Goal: Task Accomplishment & Management: Use online tool/utility

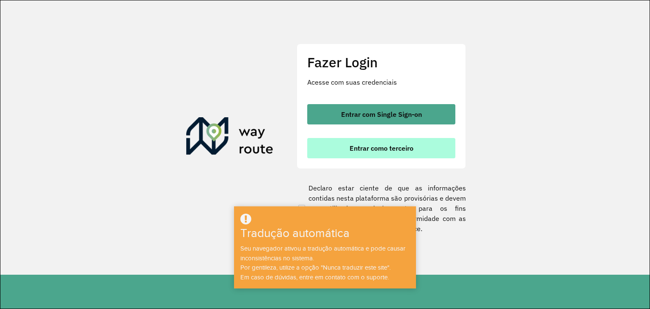
click at [417, 144] on button "Entrar como terceiro" at bounding box center [381, 148] width 148 height 20
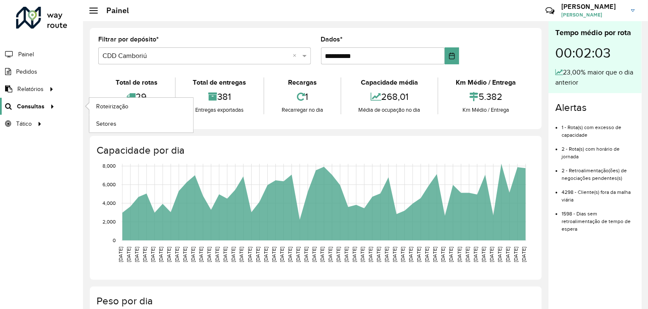
click at [34, 104] on font "Consultas" at bounding box center [31, 106] width 28 height 7
click at [119, 106] on font "Roteirização" at bounding box center [113, 106] width 34 height 7
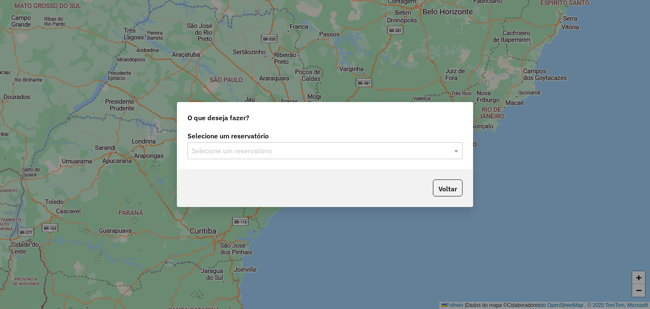
click at [394, 148] on input "text" at bounding box center [317, 151] width 250 height 10
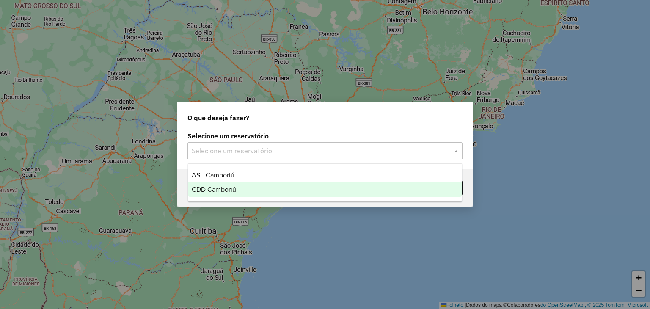
click at [265, 191] on div "CDD Camboriú" at bounding box center [325, 190] width 274 height 14
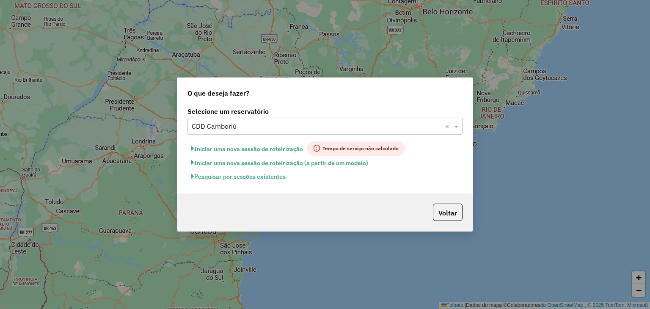
click at [210, 149] on font "Iniciar uma nova sessão de roteirização" at bounding box center [248, 149] width 109 height 8
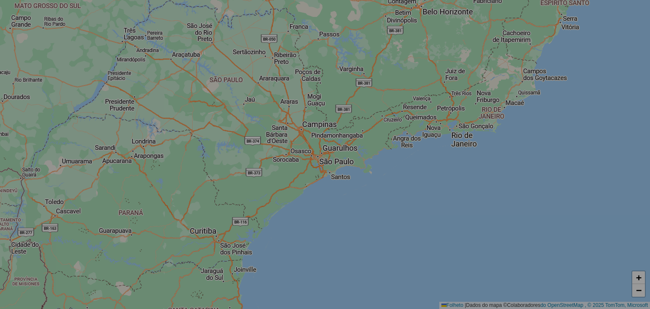
select select "*"
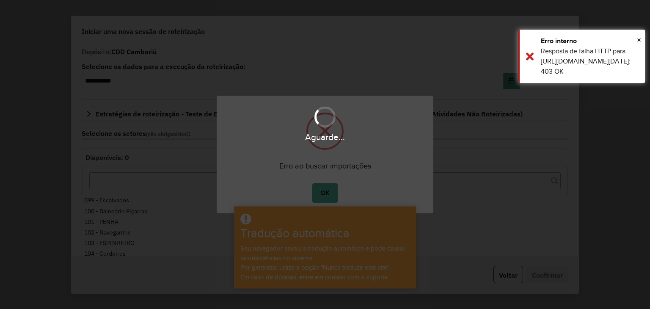
click at [322, 191] on div "Aguarde..." at bounding box center [325, 154] width 650 height 309
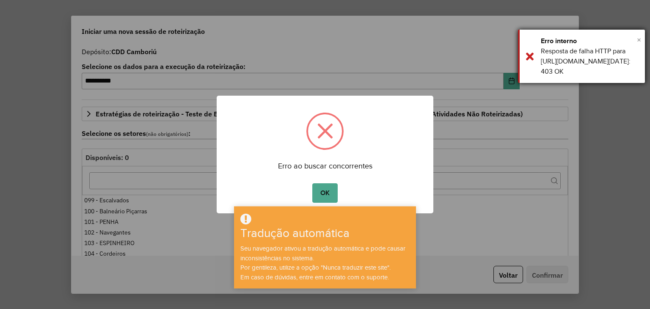
click at [638, 42] on font "×" at bounding box center [639, 39] width 4 height 9
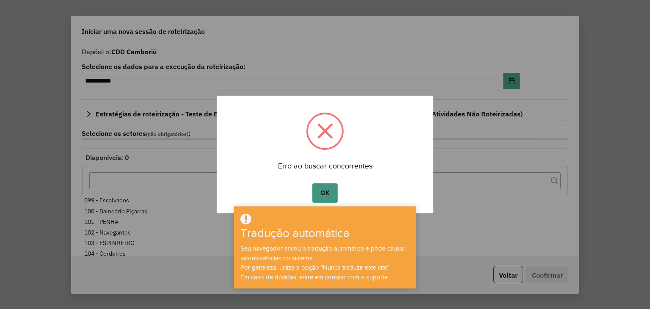
click at [322, 189] on font "OK" at bounding box center [325, 192] width 9 height 7
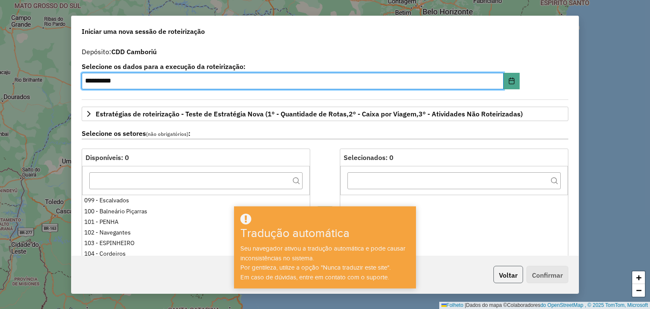
click at [506, 280] on button "Voltar" at bounding box center [509, 274] width 30 height 17
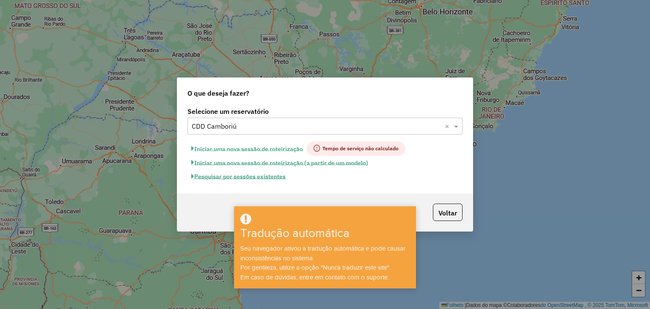
click at [230, 173] on font "Pesquisar por sessões existentes" at bounding box center [239, 177] width 91 height 8
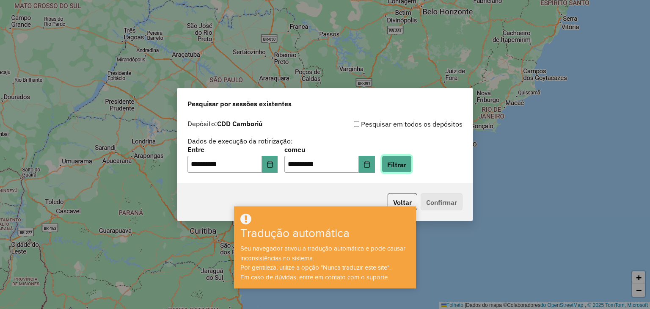
click at [407, 168] on font "Filtrar" at bounding box center [396, 164] width 19 height 8
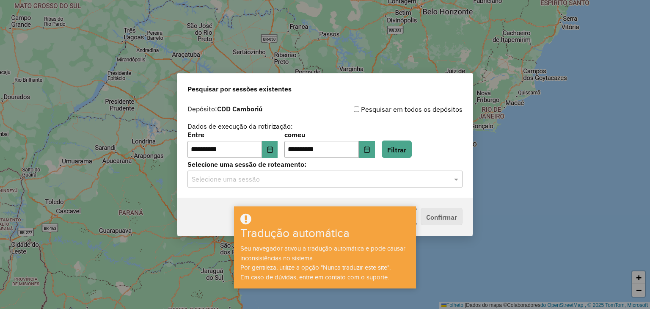
click at [415, 182] on input "text" at bounding box center [317, 179] width 250 height 10
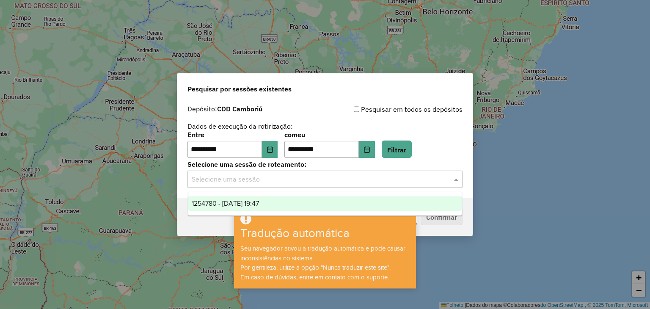
click at [273, 208] on div "1254780 - 28/08/2025 19:47" at bounding box center [325, 203] width 274 height 14
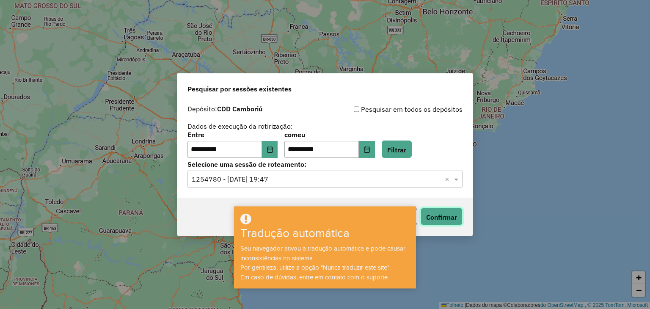
click at [440, 220] on font "Confirmar" at bounding box center [441, 217] width 31 height 8
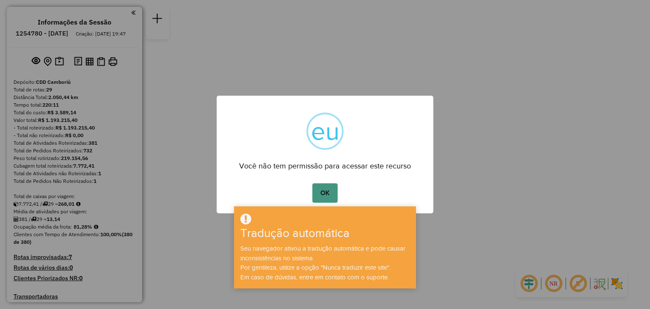
click at [324, 192] on font "OK" at bounding box center [325, 192] width 9 height 7
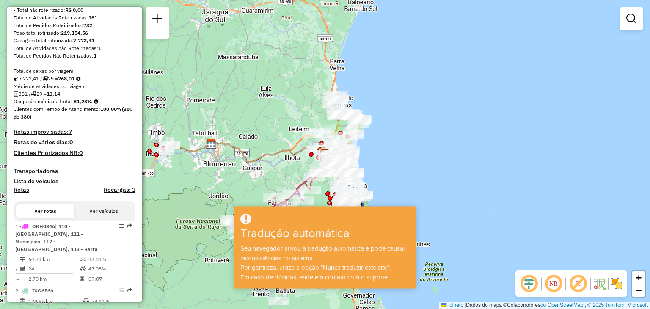
scroll to position [127, 0]
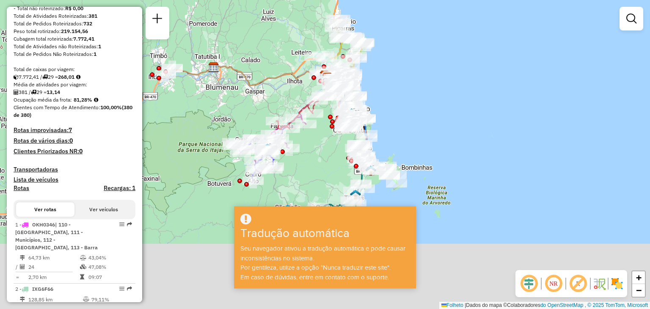
drag, startPoint x: 324, startPoint y: 196, endPoint x: 329, endPoint y: 114, distance: 81.8
click at [329, 111] on div "Rota 10 - Placa EYP8G32 92621064 - LEILIANE ASSIS ARAUJ Janela de atendimento G…" at bounding box center [325, 154] width 650 height 309
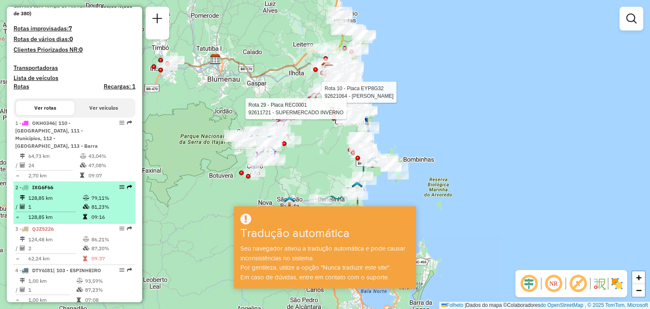
scroll to position [254, 0]
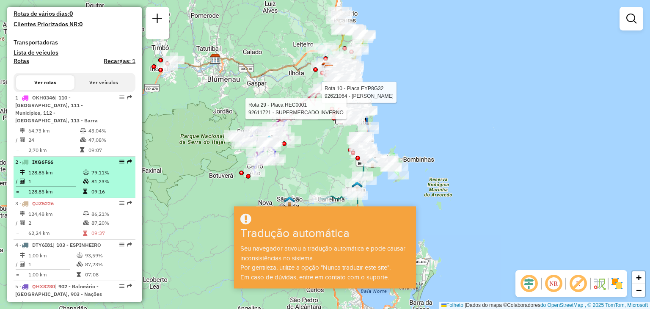
click at [75, 174] on td "128,85 km" at bounding box center [55, 172] width 55 height 9
select select "**********"
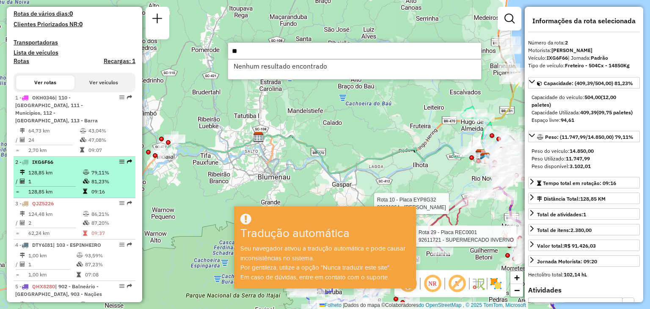
type input "*"
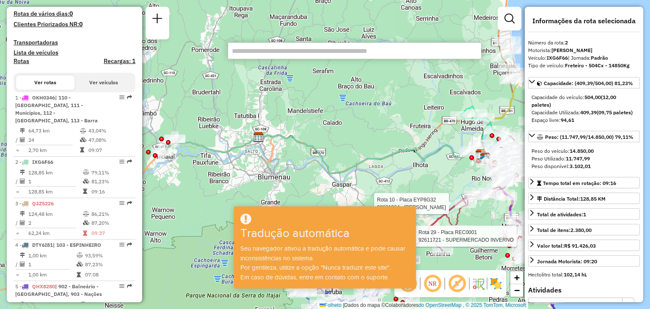
scroll to position [1129, 0]
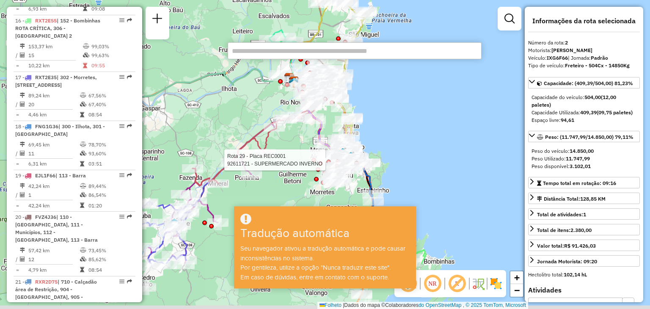
drag, startPoint x: 468, startPoint y: 175, endPoint x: 274, endPoint y: 85, distance: 214.1
click at [274, 85] on div "Rota 10 - Placa EYP8G32 92621064 - LEILIANE ASSIS ARAUJ Rota 29 - Placa REC0001…" at bounding box center [325, 154] width 650 height 309
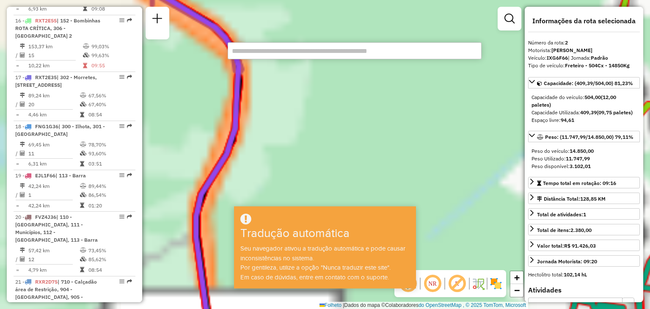
drag, startPoint x: 426, startPoint y: 162, endPoint x: 242, endPoint y: 97, distance: 194.9
click at [184, 0] on html "Aguarde... Pop-up bloqueado! Seu navegador bloqueou automaticamente a abertura …" at bounding box center [325, 154] width 650 height 309
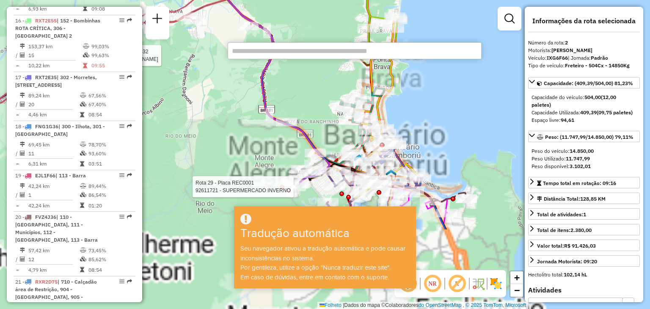
drag, startPoint x: 430, startPoint y: 169, endPoint x: 389, endPoint y: 36, distance: 139.0
click at [390, 37] on div "Rota 29 - Placa REC0001 92611721 - SUPERMERCADO INVERNO Rota 10 - Placa EYP8G32…" at bounding box center [325, 154] width 650 height 309
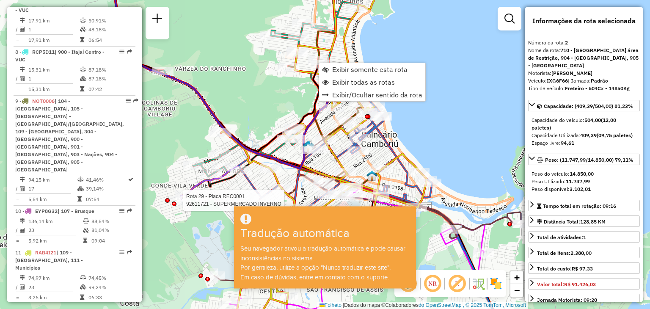
scroll to position [526, 0]
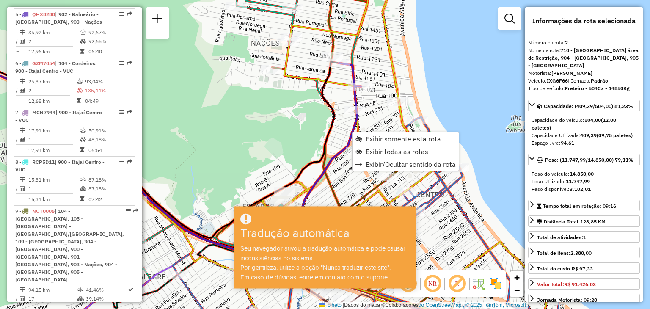
click at [352, 132] on icon at bounding box center [148, 136] width 426 height 272
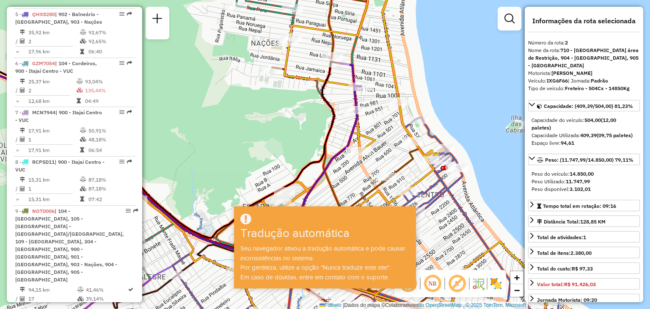
click at [323, 155] on icon at bounding box center [137, 115] width 404 height 245
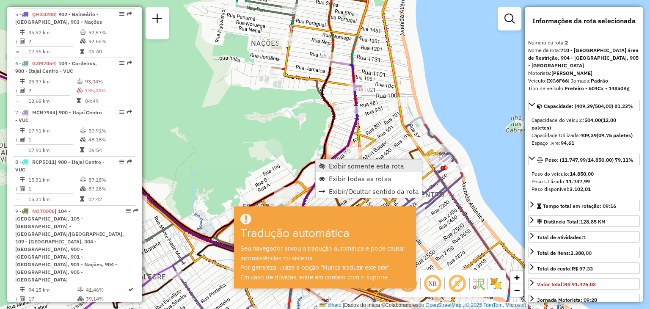
click at [335, 165] on font "Exibir somente esta rota" at bounding box center [366, 166] width 75 height 8
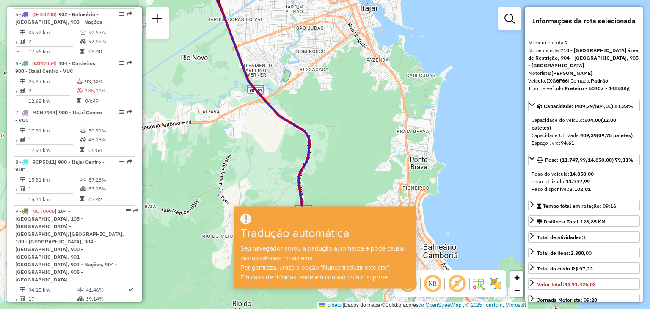
drag, startPoint x: 375, startPoint y: 133, endPoint x: 326, endPoint y: 46, distance: 99.3
click at [327, 48] on div "Janela de atendimento Grau de atendimento Capacidade Transportadoras Veículos C…" at bounding box center [325, 154] width 650 height 309
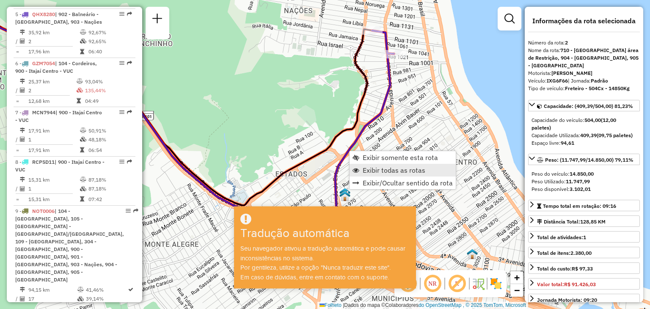
click at [383, 170] on font "Exibir todas as rotas" at bounding box center [394, 170] width 63 height 8
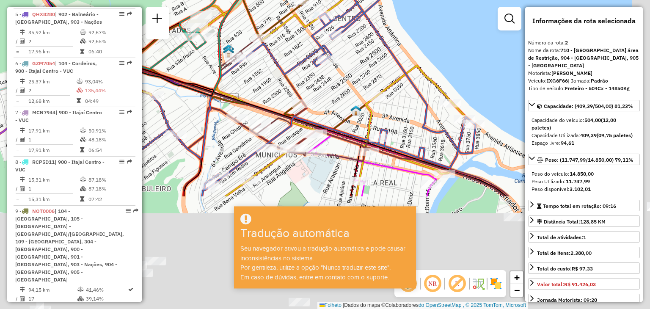
drag, startPoint x: 462, startPoint y: 180, endPoint x: 345, endPoint y: 37, distance: 185.1
click at [345, 36] on div "Janela de atendimento Grau de atendimento Capacidade Transportadoras Veículos C…" at bounding box center [325, 154] width 650 height 309
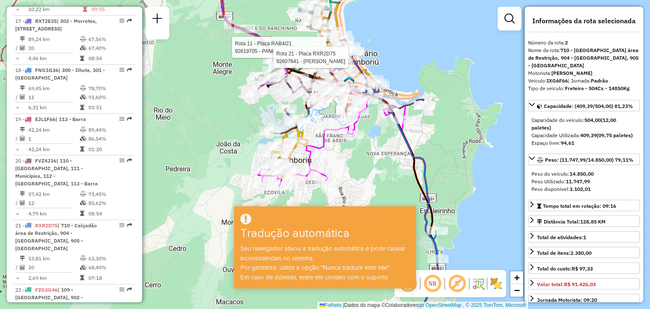
scroll to position [1411, 0]
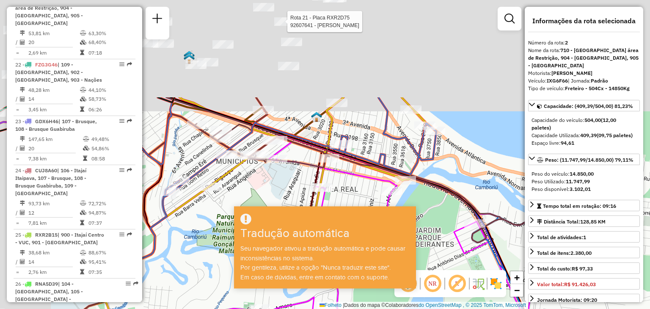
drag, startPoint x: 357, startPoint y: 114, endPoint x: 415, endPoint y: 230, distance: 129.9
click at [415, 230] on hb-app "Aguarde... Pop-up bloqueado! Seu navegador bloqueou automaticamente a abertura …" at bounding box center [325, 154] width 650 height 309
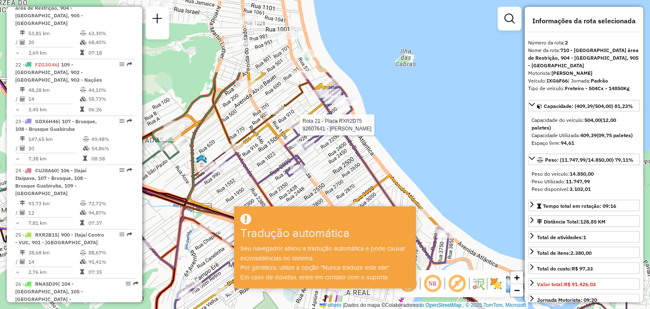
drag, startPoint x: 349, startPoint y: 65, endPoint x: 363, endPoint y: 169, distance: 105.1
click at [362, 169] on div "Rota 21 - Placa RXR2D75 92607641 - JACK BEER Janela de atendimento Grau de aten…" at bounding box center [325, 154] width 650 height 309
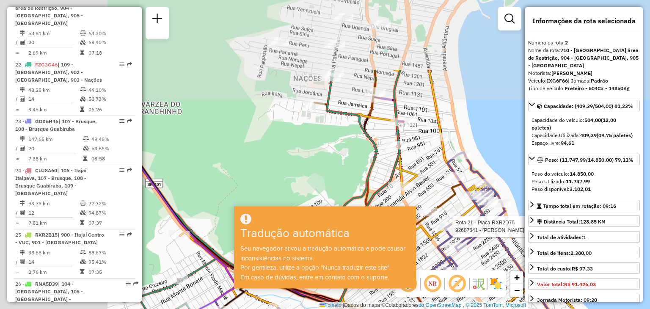
drag, startPoint x: 358, startPoint y: 93, endPoint x: 449, endPoint y: 160, distance: 113.6
click at [450, 160] on icon at bounding box center [411, 296] width 381 height 289
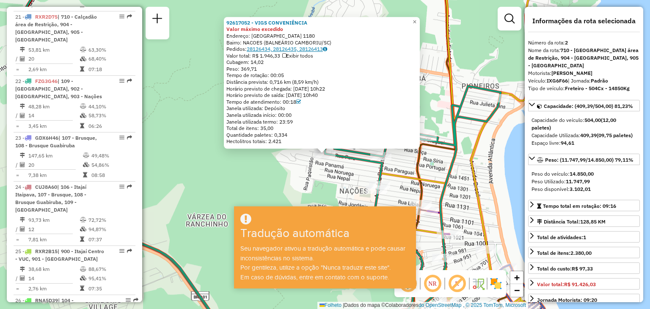
scroll to position [1385, 0]
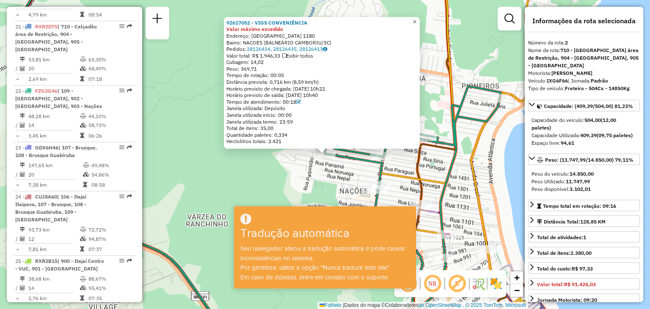
click at [417, 20] on font "×" at bounding box center [415, 21] width 4 height 7
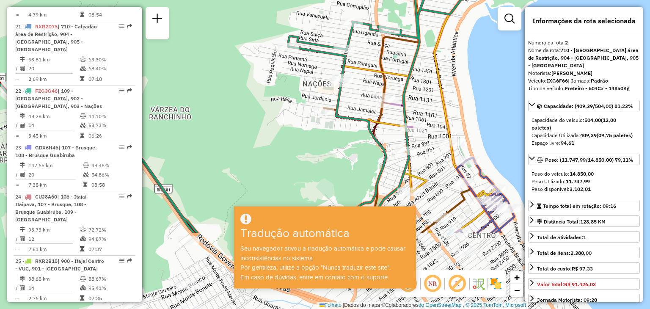
drag, startPoint x: 441, startPoint y: 148, endPoint x: 433, endPoint y: 102, distance: 46.4
click at [433, 102] on div "Janela de atendimento Grau de atendimento Capacidade Transportadoras Veículos C…" at bounding box center [325, 154] width 650 height 309
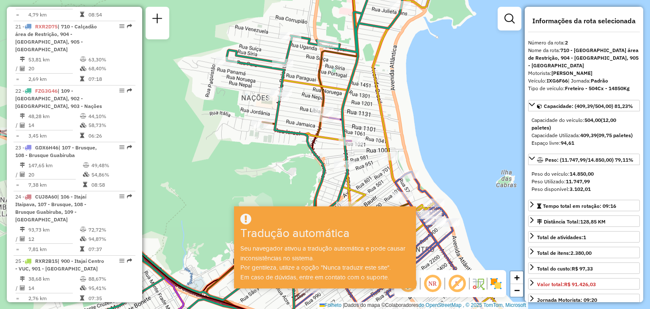
click at [448, 119] on div "Janela de atendimento Grau de atendimento Capacidade Transportadoras Veículos C…" at bounding box center [325, 154] width 650 height 309
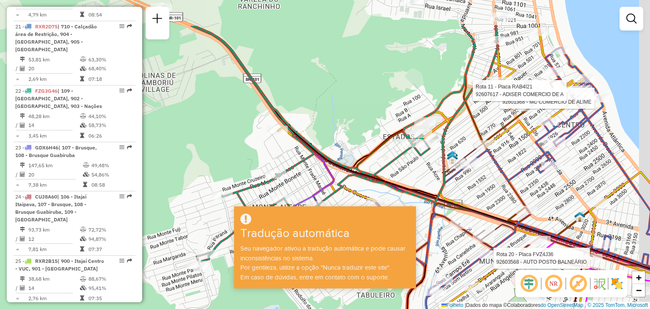
drag, startPoint x: 437, startPoint y: 124, endPoint x: 388, endPoint y: 181, distance: 75.4
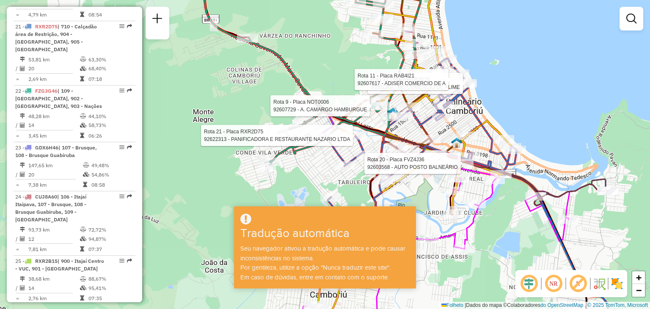
click at [340, 65] on div "Rota 21 - Placa RXR2D75 92601368 - MC COMERCIO DE ALIME Rota 11 - Placa RAB4I21…" at bounding box center [325, 154] width 650 height 309
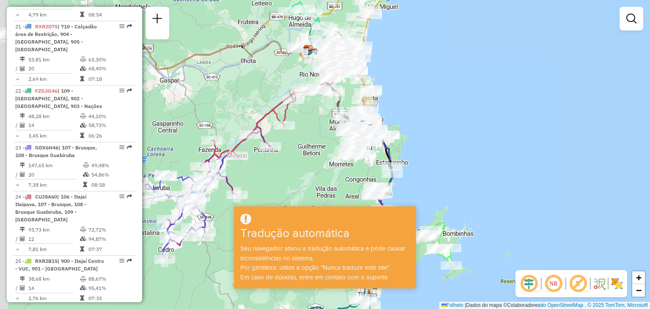
drag, startPoint x: 348, startPoint y: 89, endPoint x: 382, endPoint y: 171, distance: 88.5
click at [368, 131] on img at bounding box center [362, 125] width 11 height 11
